Goal: Task Accomplishment & Management: Manage account settings

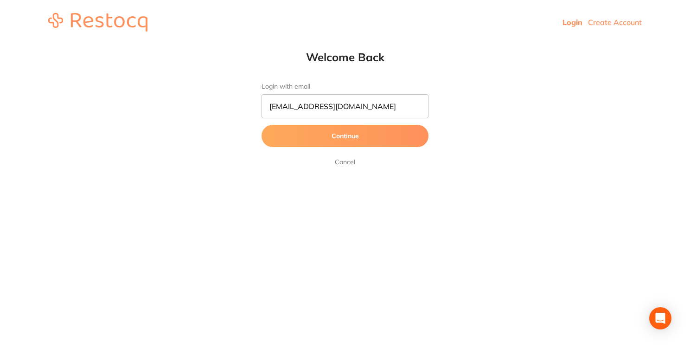
click at [335, 138] on button "Continue" at bounding box center [344, 136] width 167 height 22
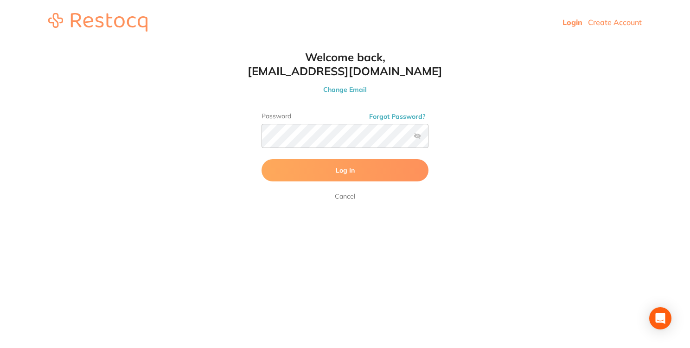
click at [414, 139] on label at bounding box center [416, 135] width 7 height 7
click at [428, 139] on input "checkbox" at bounding box center [428, 139] width 0 height 0
click at [372, 169] on button "Log In" at bounding box center [344, 170] width 167 height 22
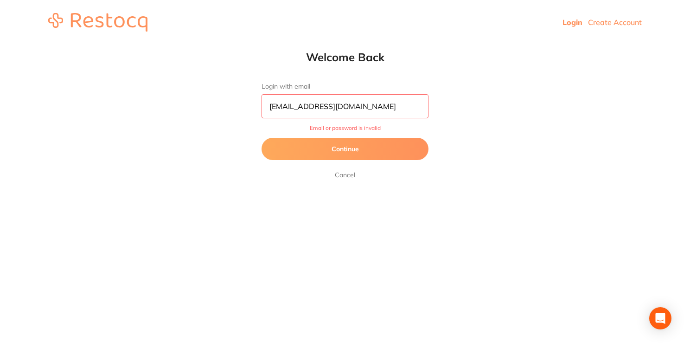
click at [327, 106] on input "[EMAIL_ADDRESS][DOMAIN_NAME]" at bounding box center [344, 106] width 167 height 24
type input "[EMAIL_ADDRESS][DOMAIN_NAME]"
click at [366, 148] on button "Continue" at bounding box center [344, 149] width 167 height 22
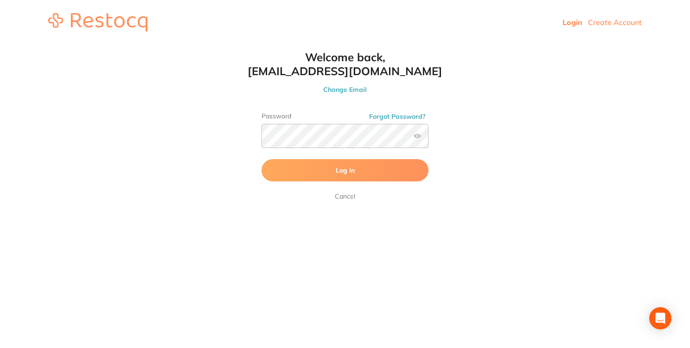
click at [361, 169] on button "Log In" at bounding box center [344, 170] width 167 height 22
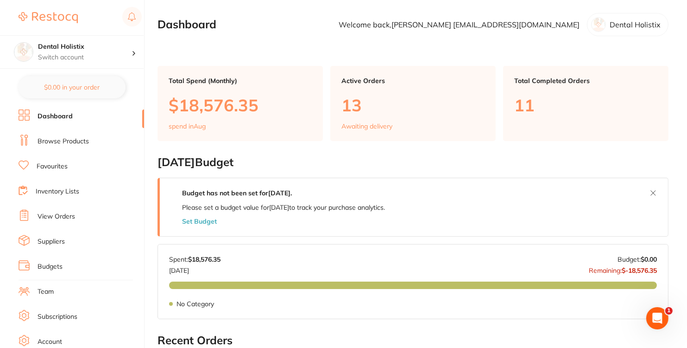
click at [618, 29] on p "Dental Holistix" at bounding box center [635, 24] width 51 height 8
click at [116, 247] on li "Suppliers" at bounding box center [82, 241] width 126 height 14
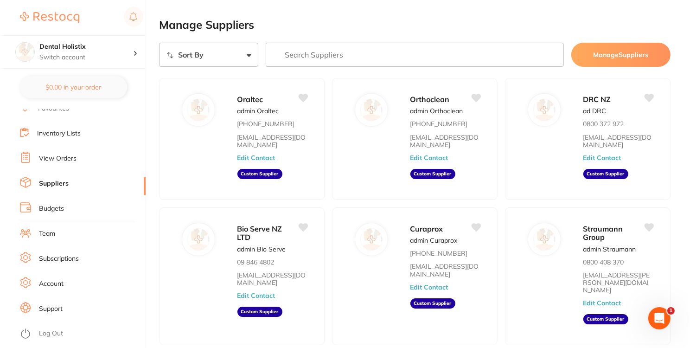
scroll to position [82, 0]
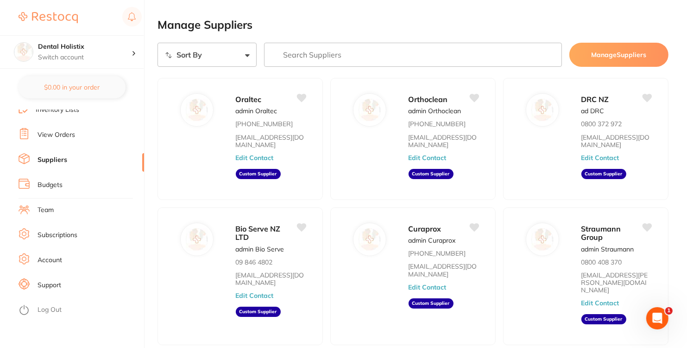
click at [55, 310] on link "Log Out" at bounding box center [50, 309] width 24 height 9
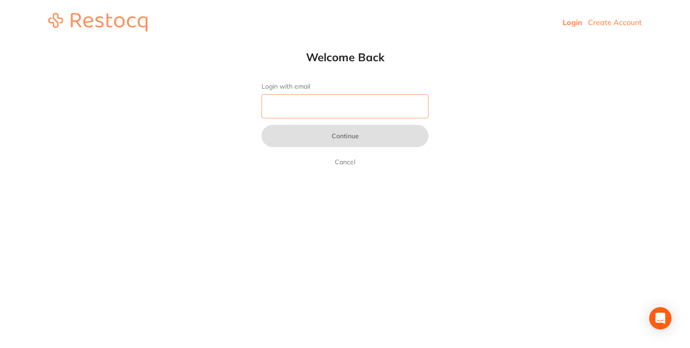
click at [307, 113] on input "Login with email" at bounding box center [344, 106] width 167 height 24
type input "[EMAIL_ADDRESS][DOMAIN_NAME]"
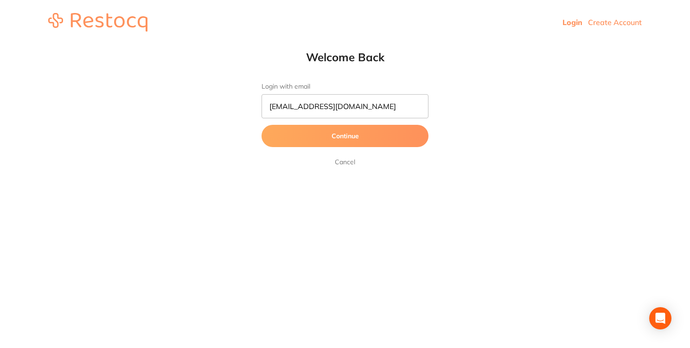
click at [309, 137] on button "Continue" at bounding box center [344, 136] width 167 height 22
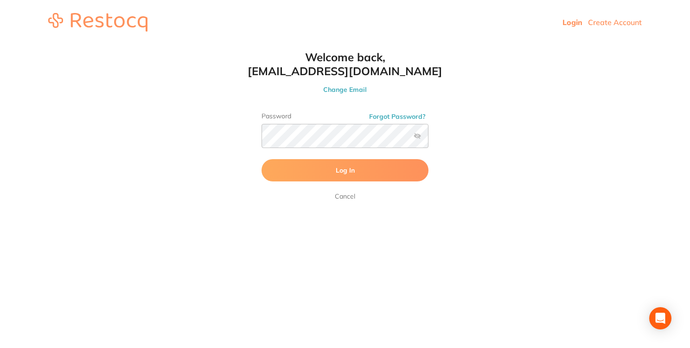
click at [355, 171] on button "Log In" at bounding box center [344, 170] width 167 height 22
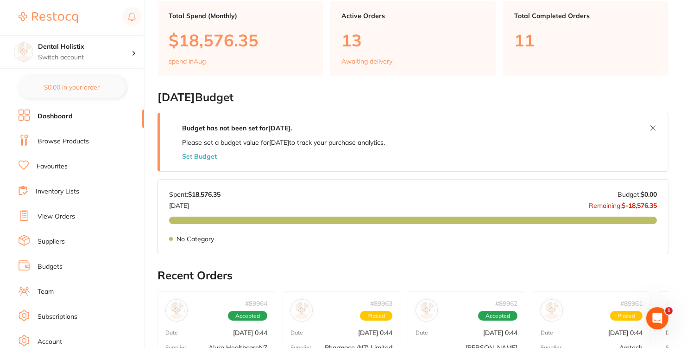
scroll to position [67, 0]
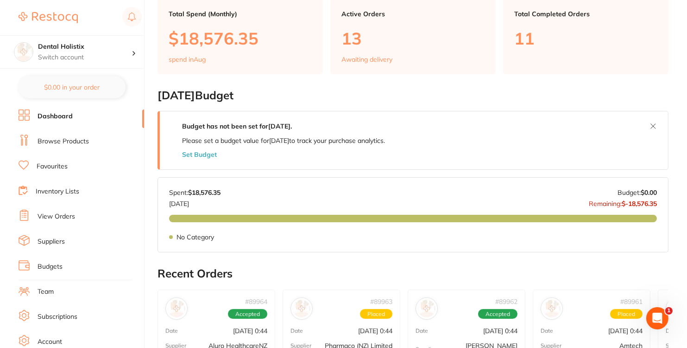
drag, startPoint x: 682, startPoint y: 121, endPoint x: 683, endPoint y: 113, distance: 8.4
click at [683, 113] on main "Dashboard Welcome back, Kara Williams williamsdentistrynz@gmail.com Dental Holi…" at bounding box center [423, 303] width 530 height 741
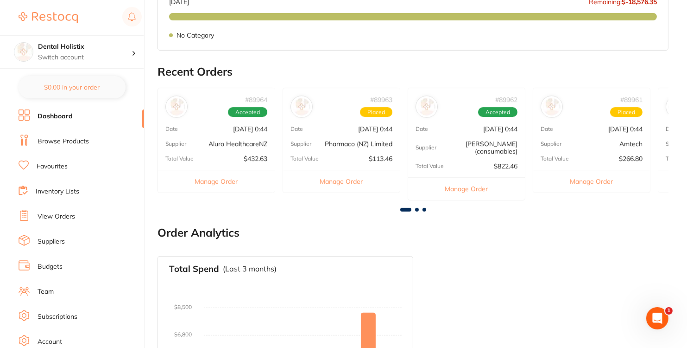
scroll to position [269, 0]
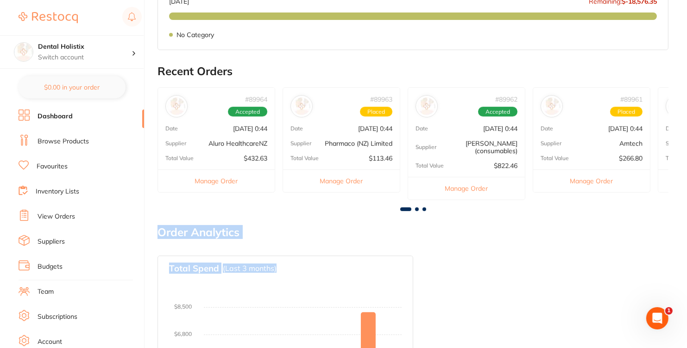
drag, startPoint x: 686, startPoint y: 204, endPoint x: 683, endPoint y: 258, distance: 53.8
click at [683, 258] on main "Dashboard Welcome back, Kara Williams williamsdentistrynz@gmail.com Dental Holi…" at bounding box center [423, 101] width 530 height 741
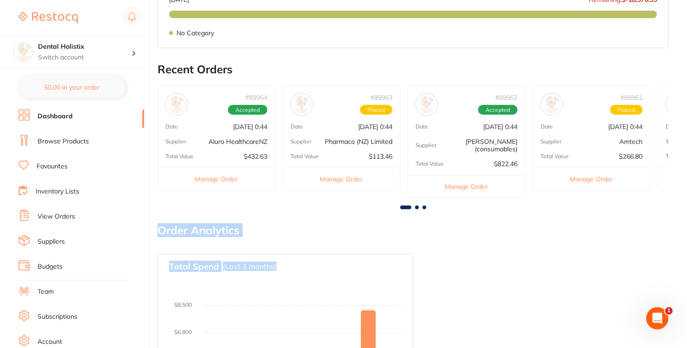
scroll to position [393, 0]
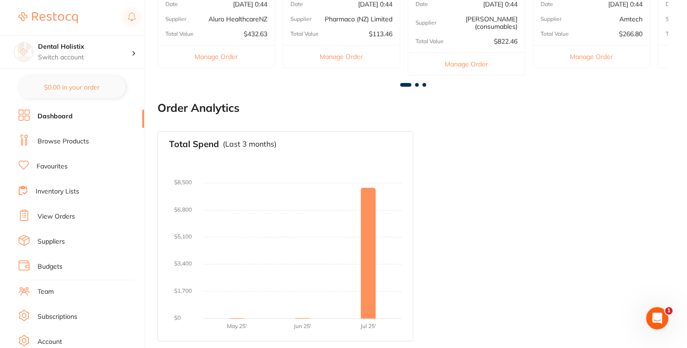
click at [69, 218] on link "View Orders" at bounding box center [57, 216] width 38 height 9
